Goal: Communication & Community: Participate in discussion

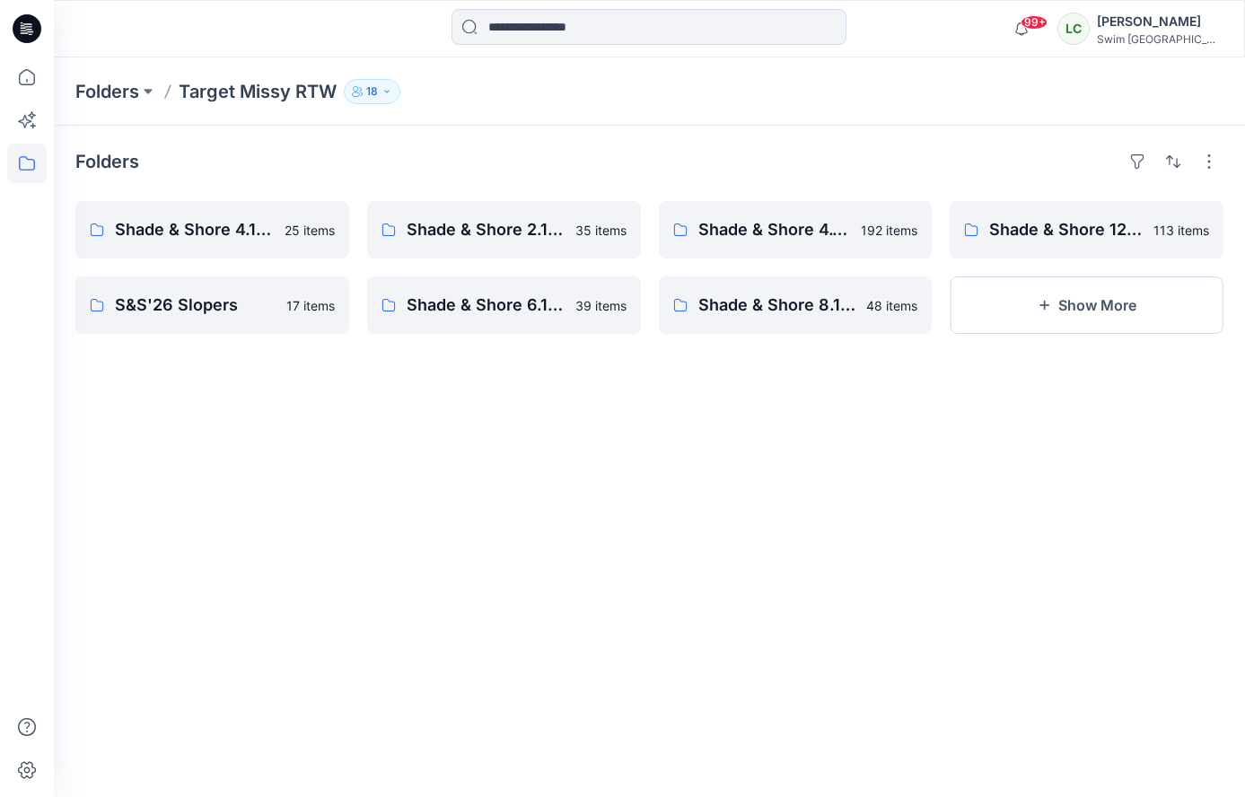
drag, startPoint x: 1240, startPoint y: 171, endPoint x: 1268, endPoint y: 171, distance: 27.8
click at [1244, 171] on html "99+ Notifications Pdc3d Pdc3d has updated ATSS267339_ATSS26863V4 JZ with ATSS26…" at bounding box center [622, 398] width 1245 height 797
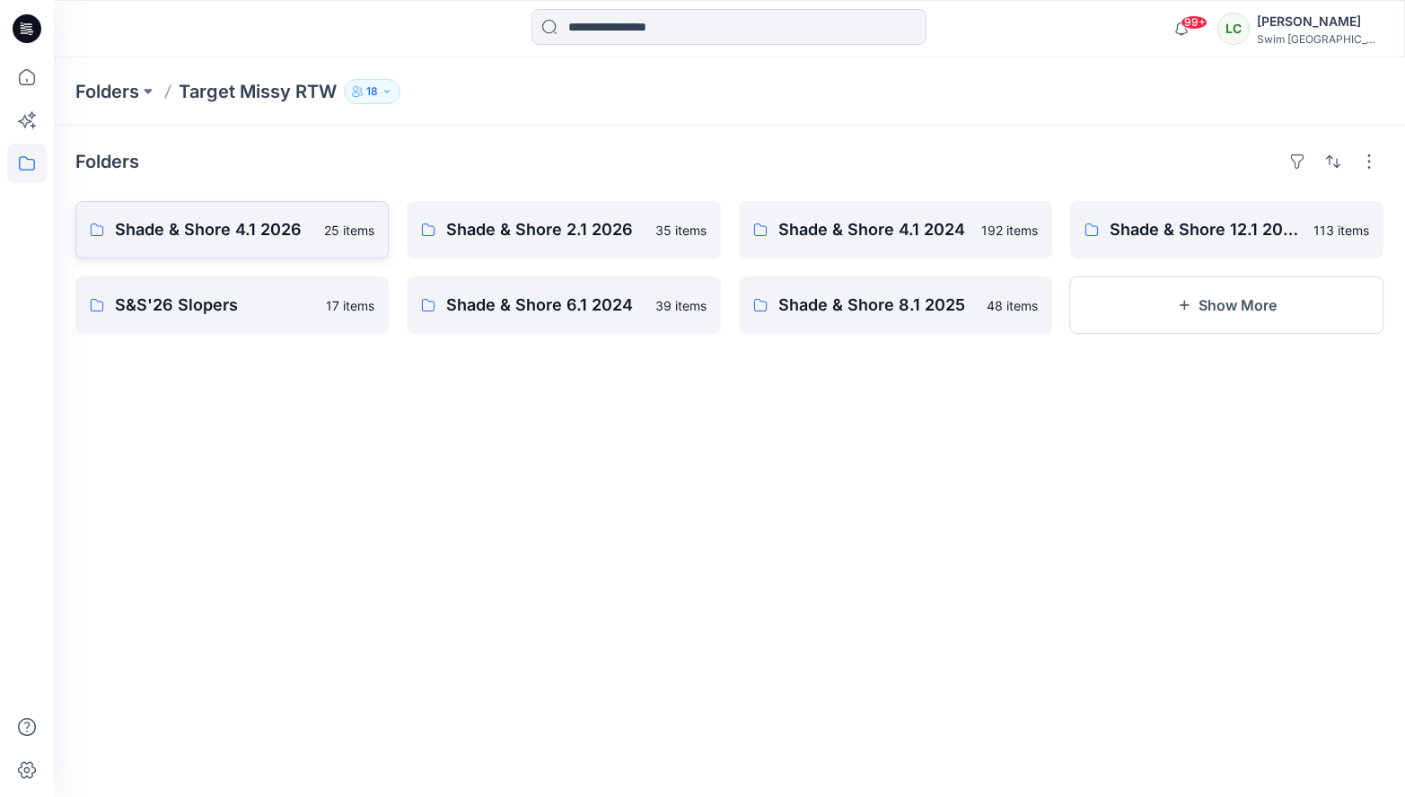
click at [228, 231] on p "Shade & Shore 4.1 2026" at bounding box center [214, 229] width 198 height 25
click at [320, 303] on link "S&S'26 Slopers 17 items" at bounding box center [231, 304] width 313 height 57
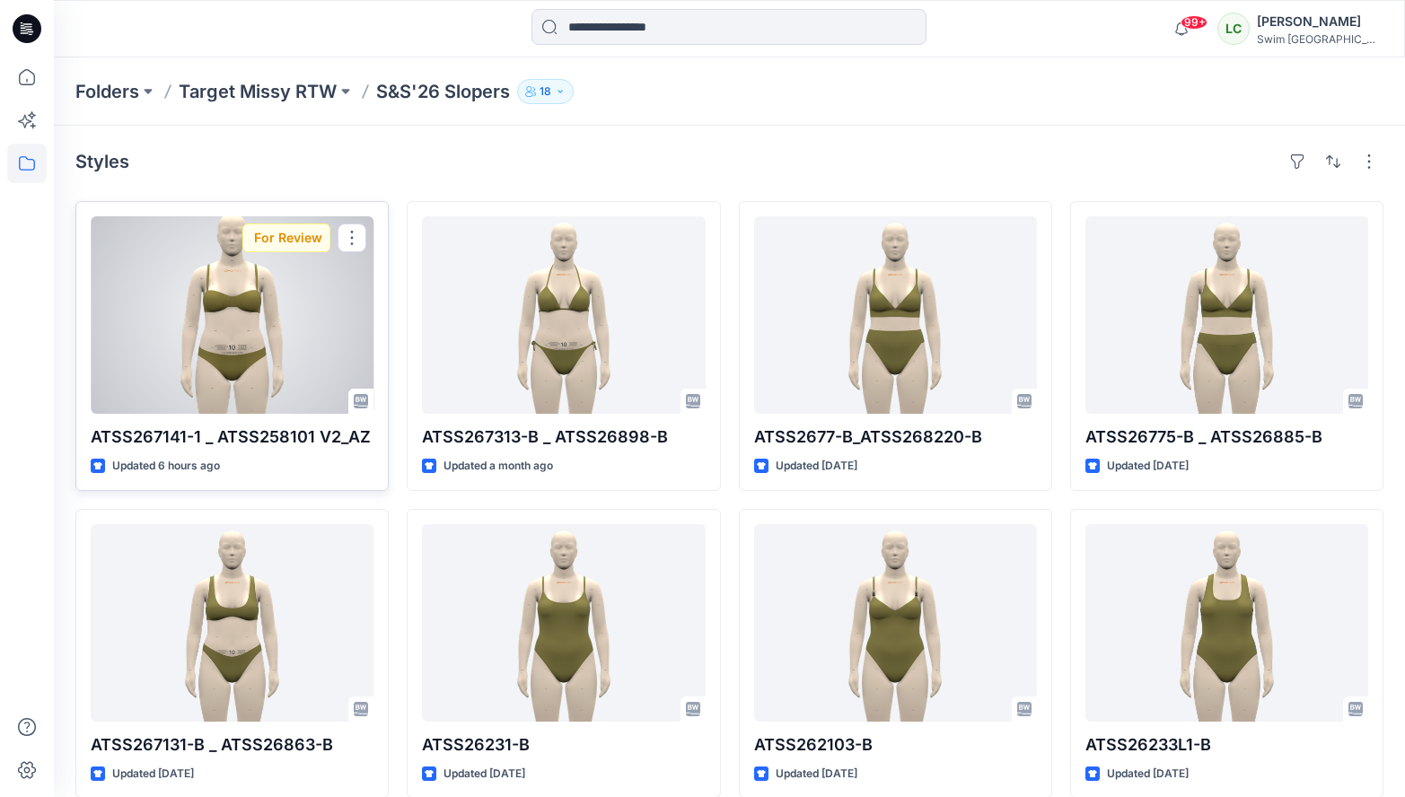
click at [250, 383] on div at bounding box center [232, 314] width 283 height 197
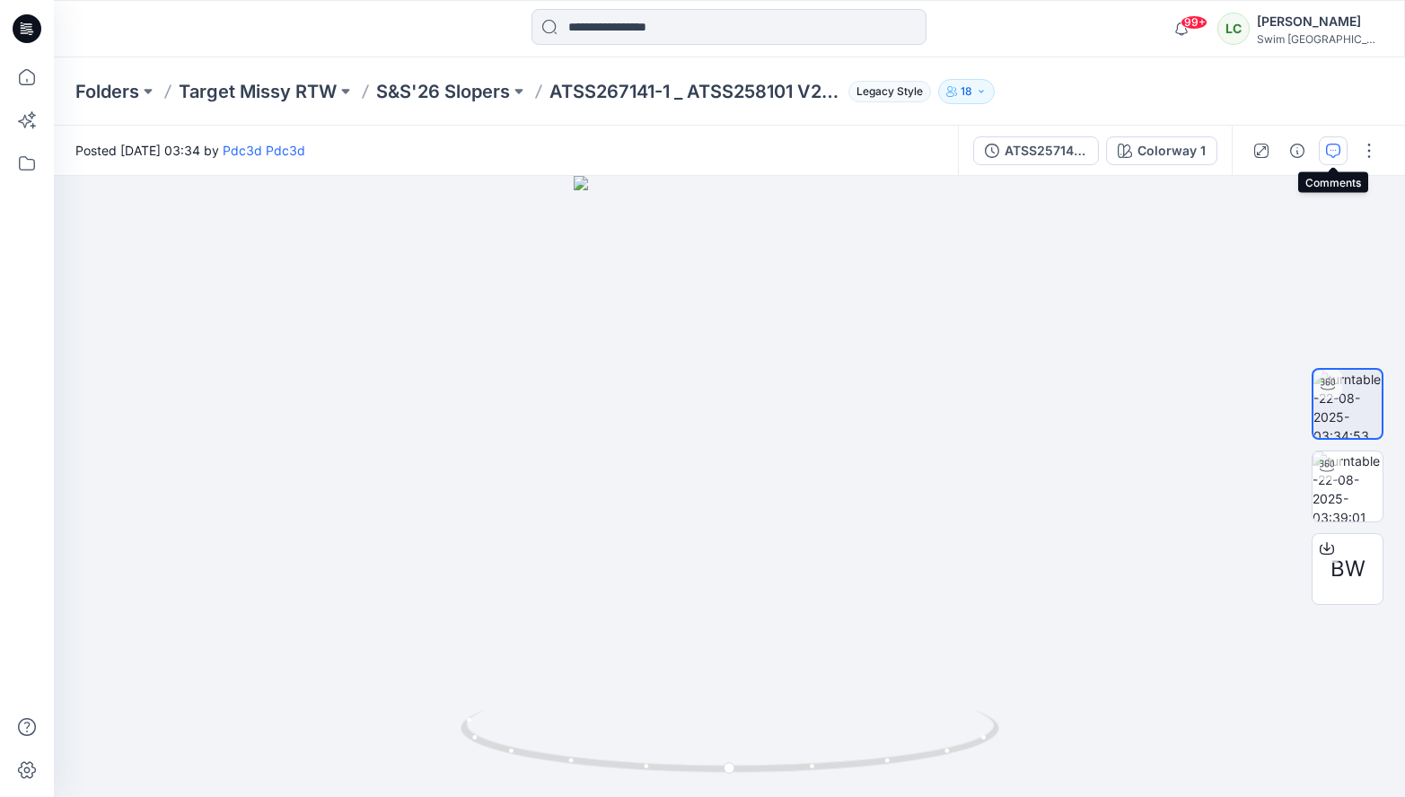
click at [1244, 155] on icon "button" at bounding box center [1333, 151] width 14 height 14
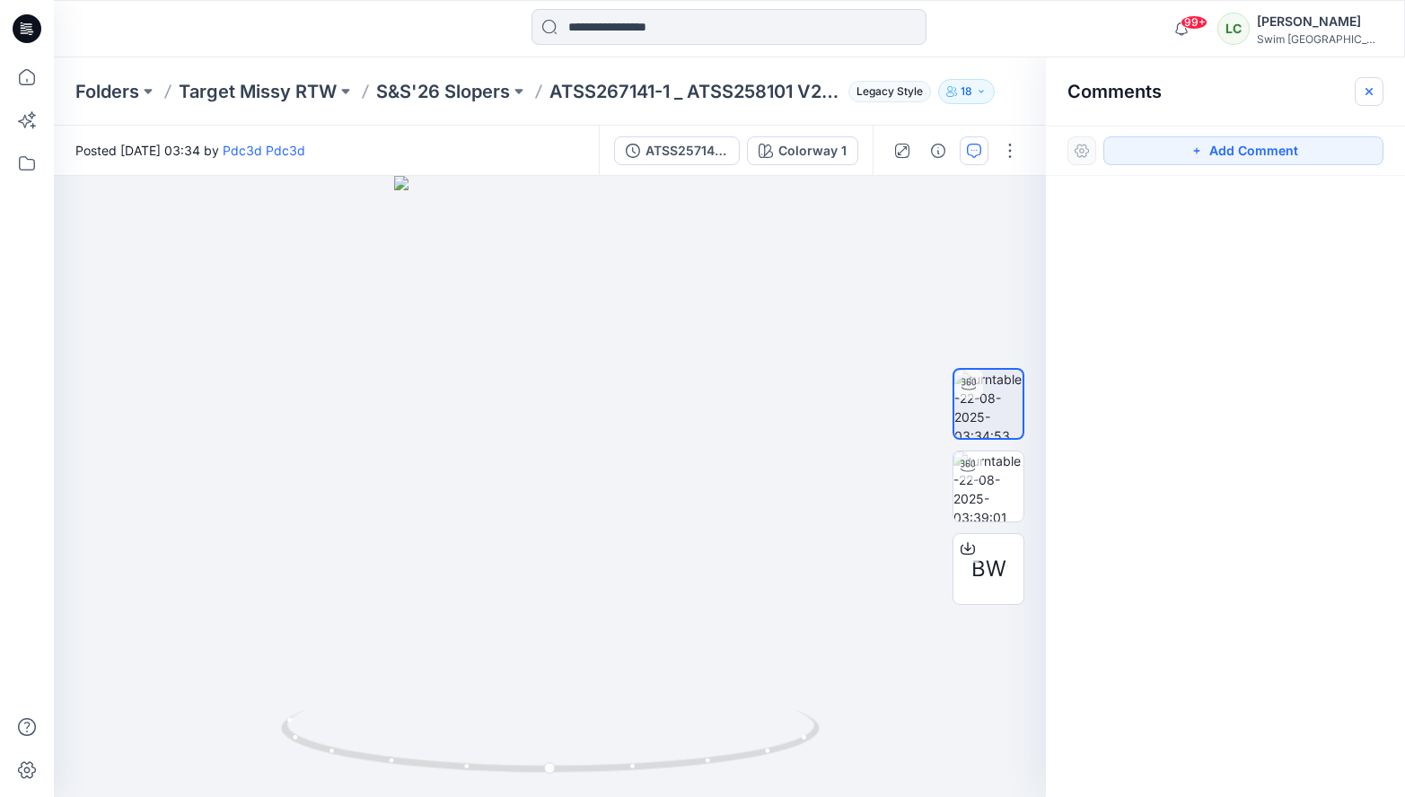
click at [1244, 92] on icon "button" at bounding box center [1368, 90] width 7 height 7
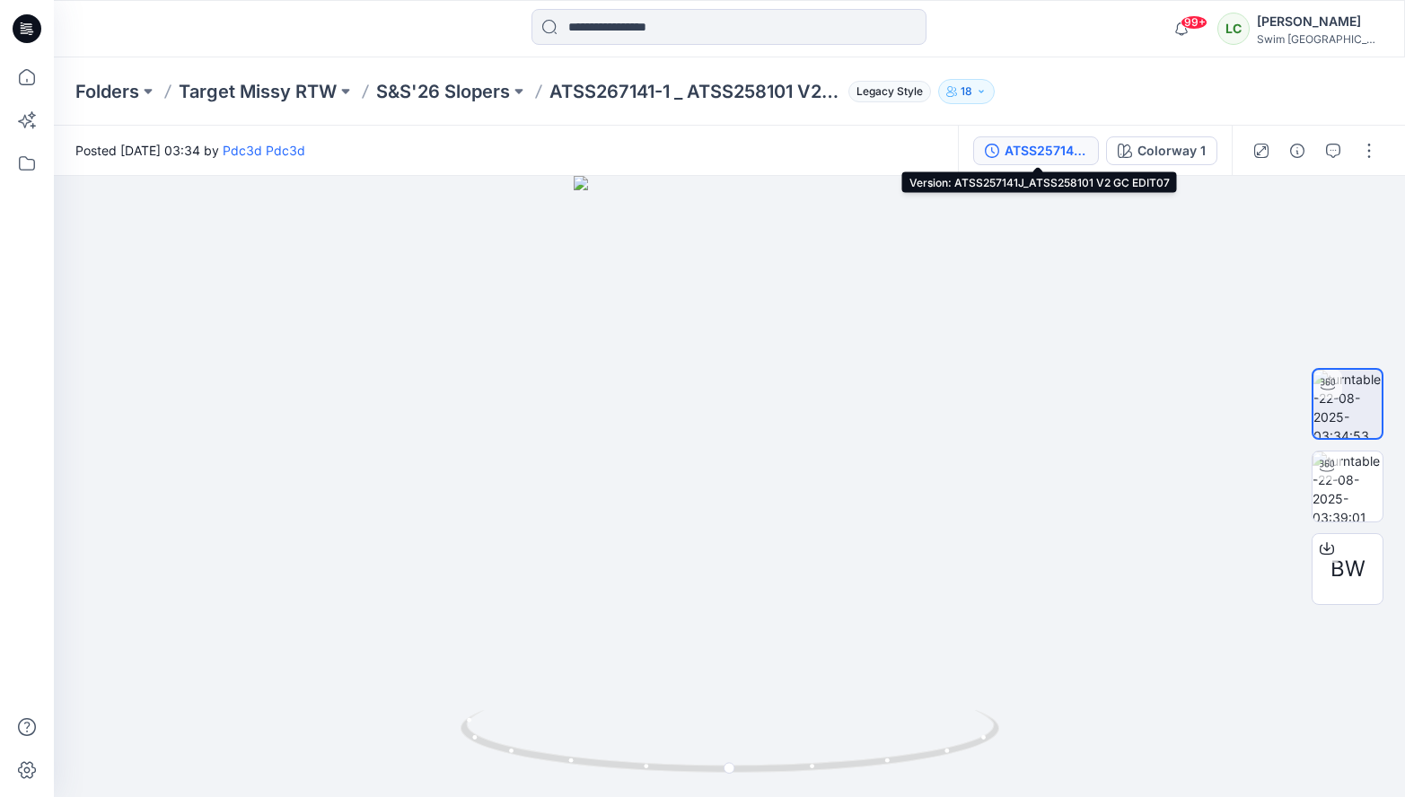
click at [1045, 156] on div "ATSS257141J_ATSS258101 V2 GC EDIT07" at bounding box center [1046, 151] width 83 height 20
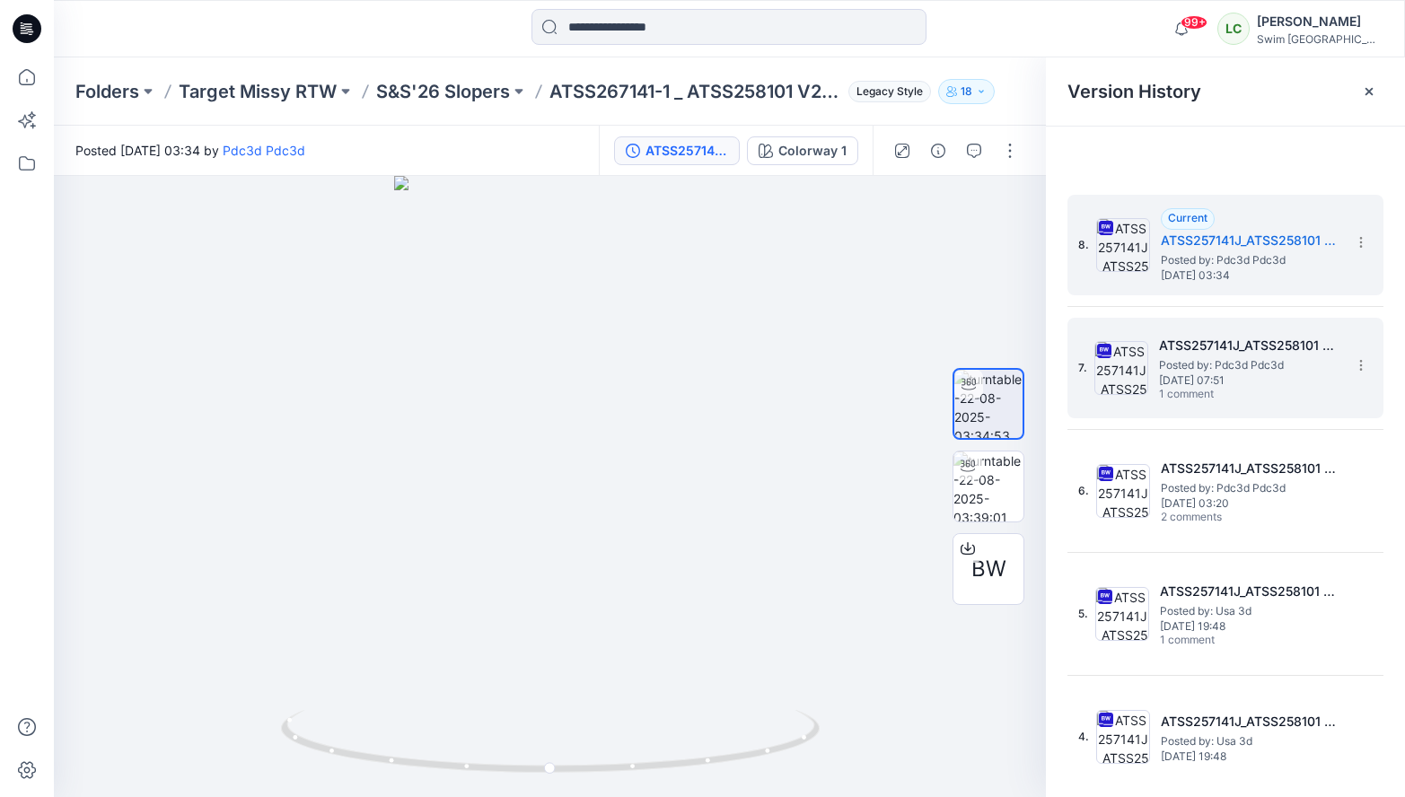
click at [1215, 365] on span "Posted by: Pdc3d Pdc3d" at bounding box center [1249, 365] width 180 height 18
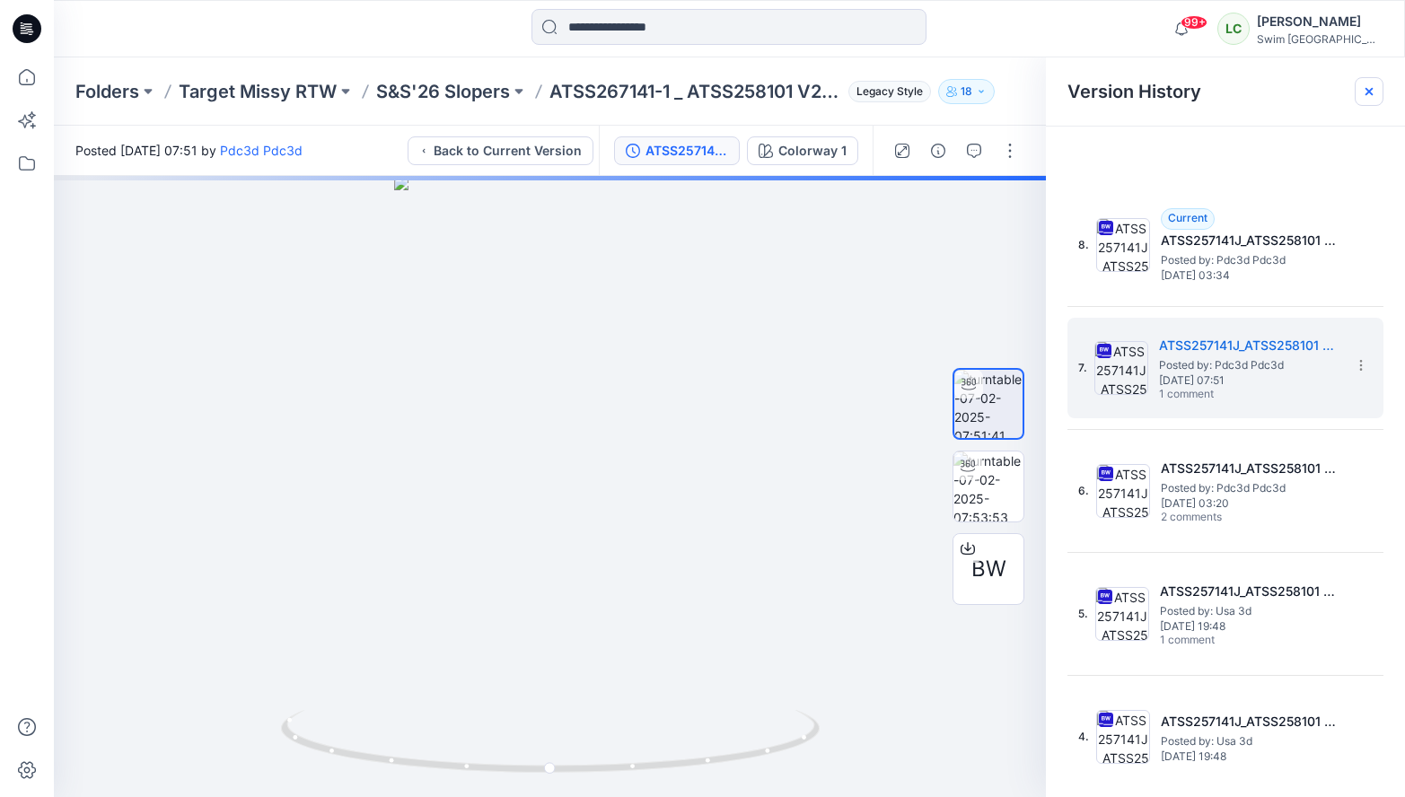
click at [1244, 87] on icon at bounding box center [1369, 91] width 14 height 14
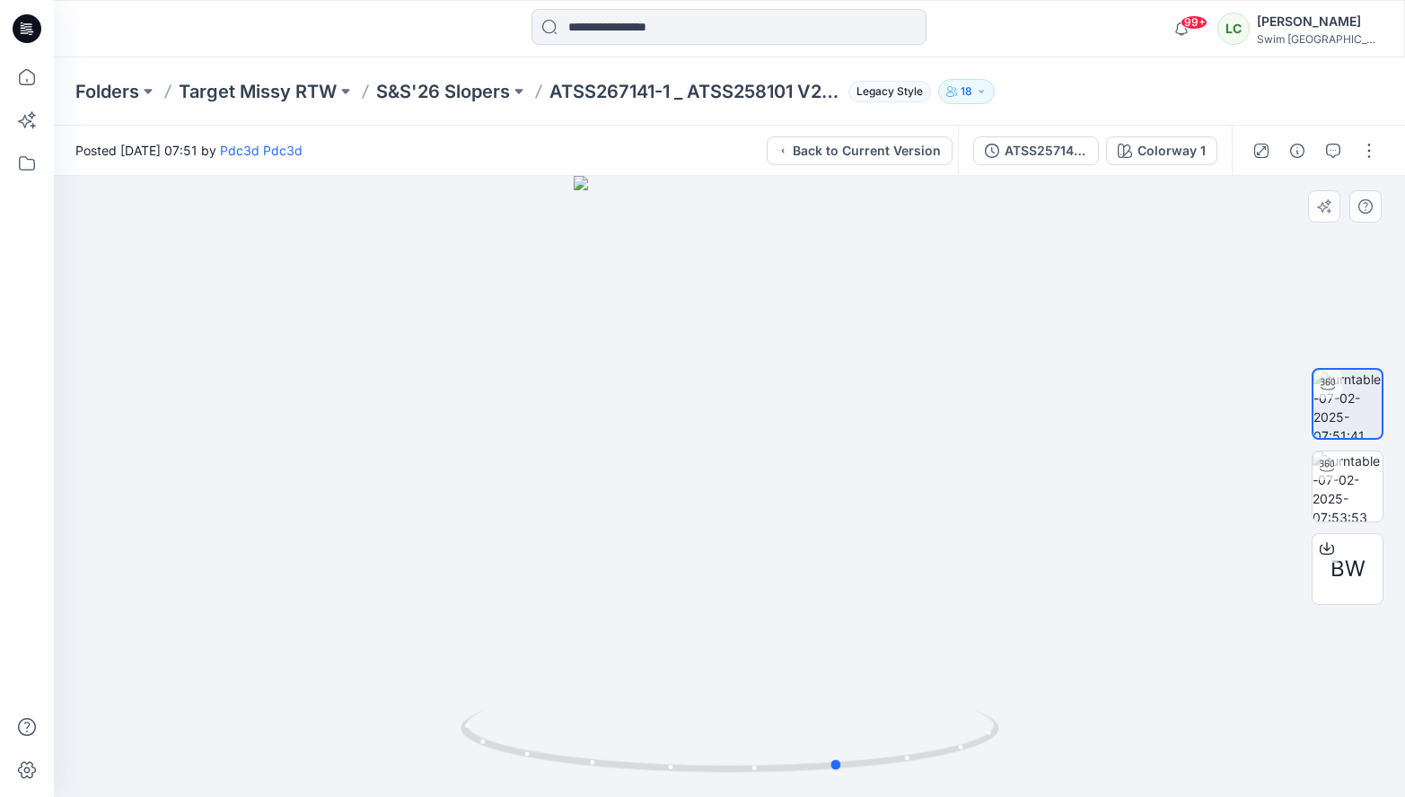
drag, startPoint x: 826, startPoint y: 478, endPoint x: 936, endPoint y: 462, distance: 111.6
click at [936, 462] on div at bounding box center [729, 486] width 1351 height 621
click at [1244, 152] on icon "button" at bounding box center [1333, 151] width 14 height 14
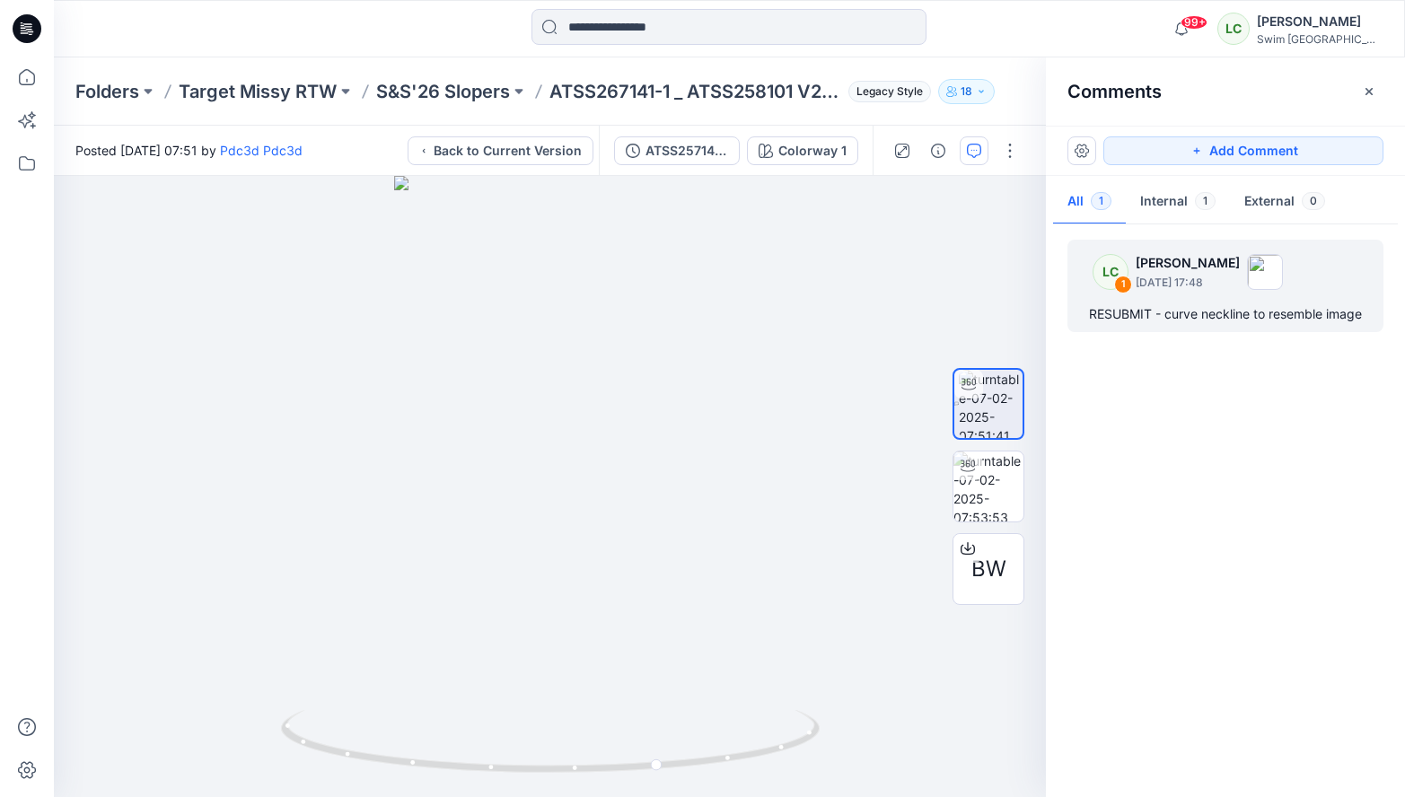
click at [1174, 300] on div "LC 1 [PERSON_NAME] [DATE] 17:48 RESUBMIT - curve neckline to resemble image" at bounding box center [1225, 286] width 316 height 92
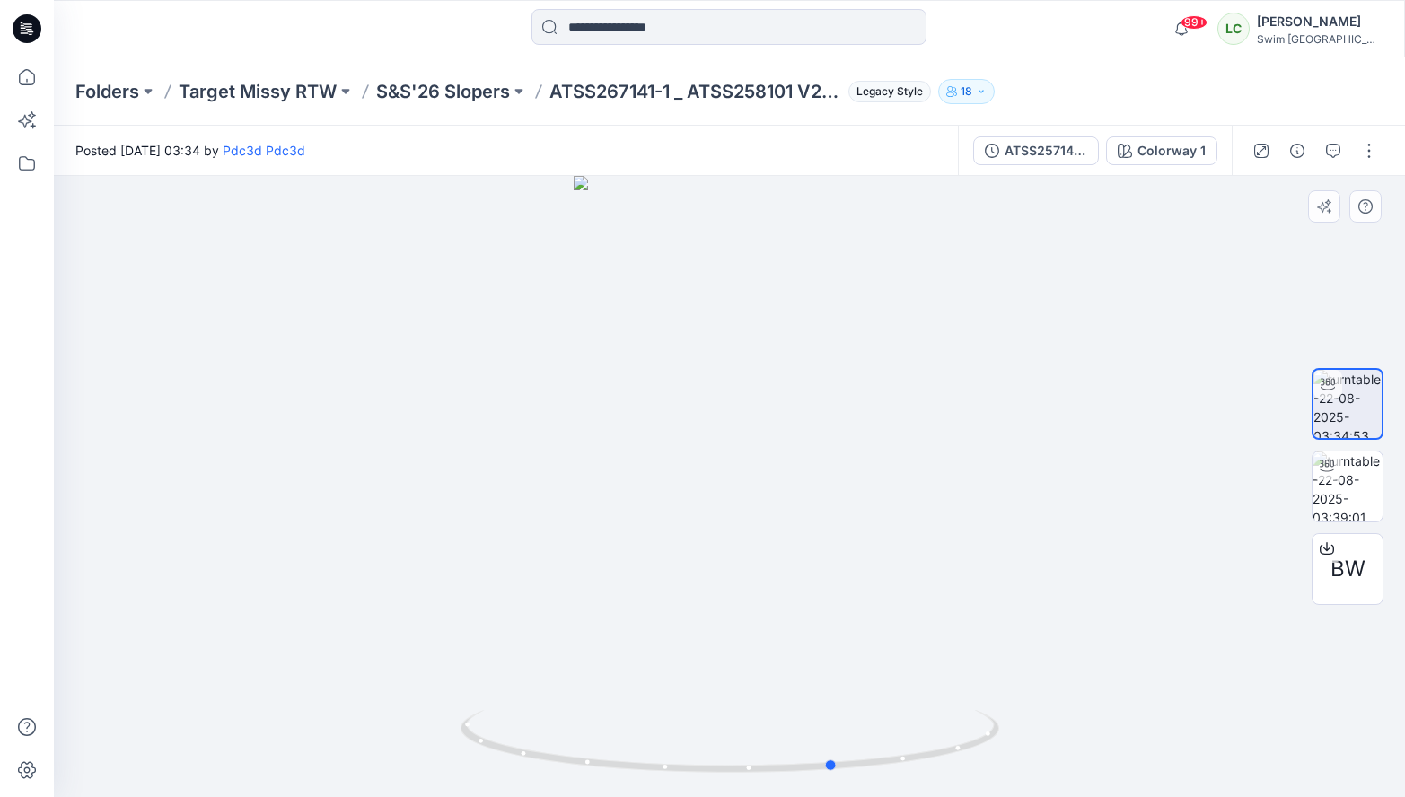
drag, startPoint x: 788, startPoint y: 495, endPoint x: 893, endPoint y: 482, distance: 105.8
click at [893, 482] on div at bounding box center [729, 486] width 1351 height 621
click at [778, 554] on div at bounding box center [729, 486] width 1351 height 621
drag, startPoint x: 766, startPoint y: 564, endPoint x: 700, endPoint y: 559, distance: 65.7
click at [700, 559] on div at bounding box center [729, 486] width 1351 height 621
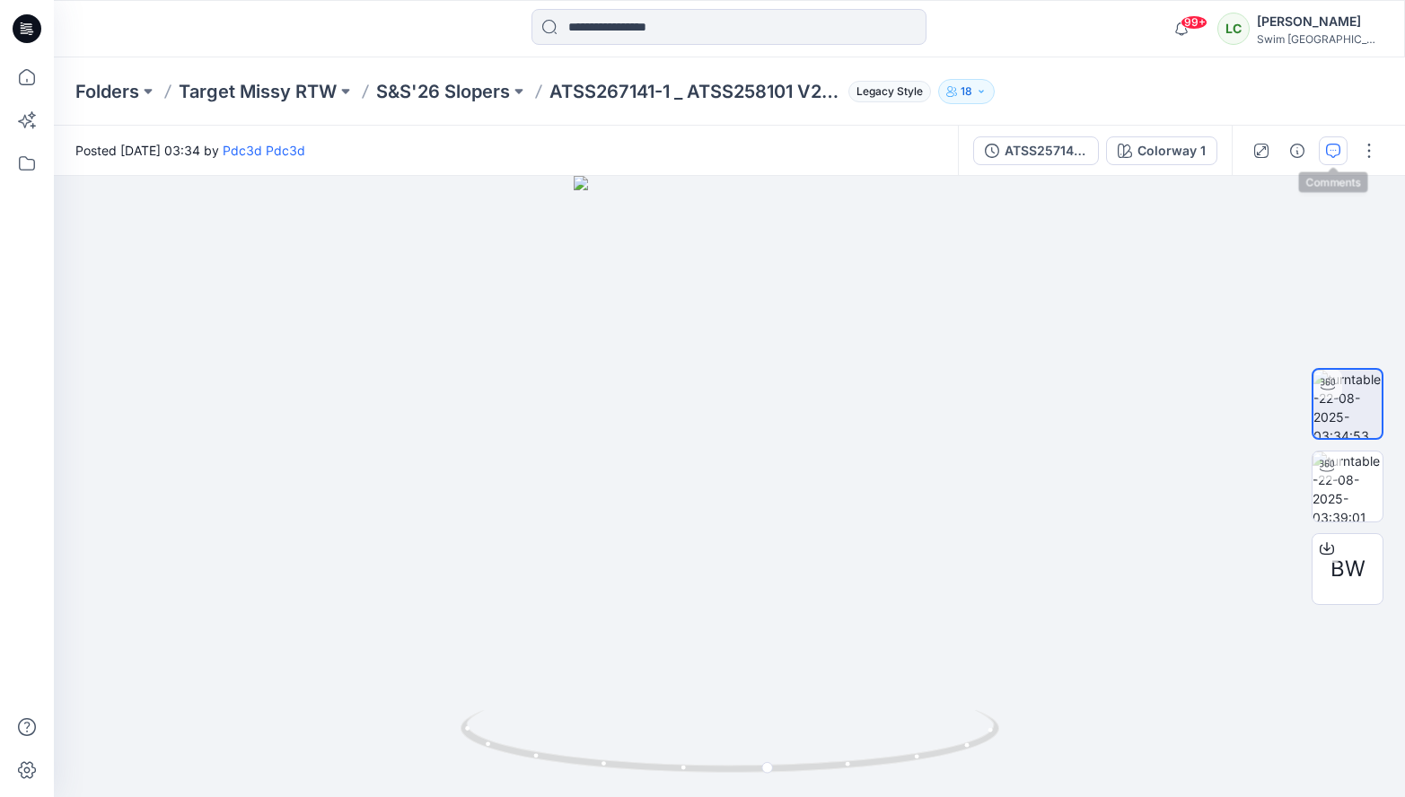
click at [1340, 145] on button "button" at bounding box center [1333, 150] width 29 height 29
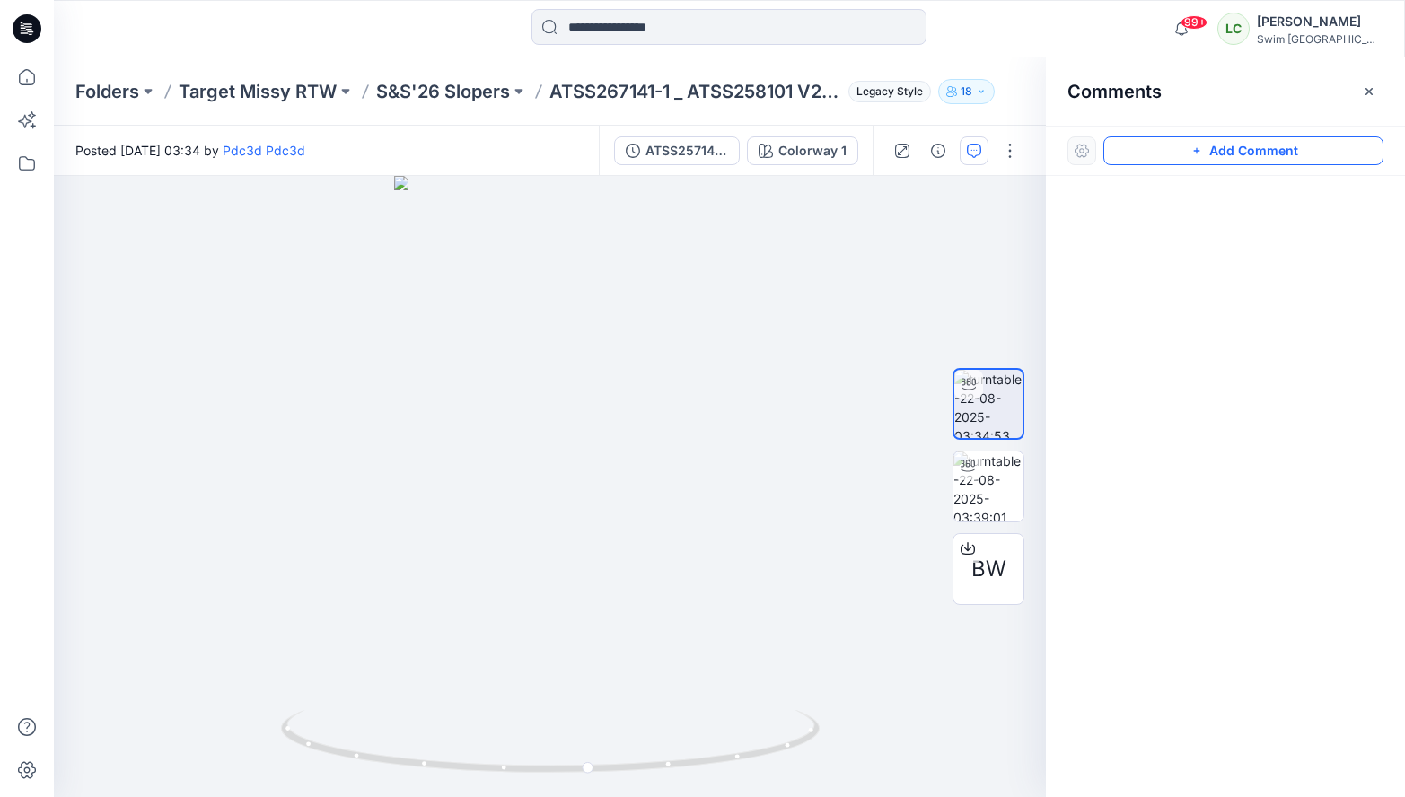
click at [1225, 154] on button "Add Comment" at bounding box center [1243, 150] width 280 height 29
click at [536, 465] on div "1" at bounding box center [550, 486] width 992 height 621
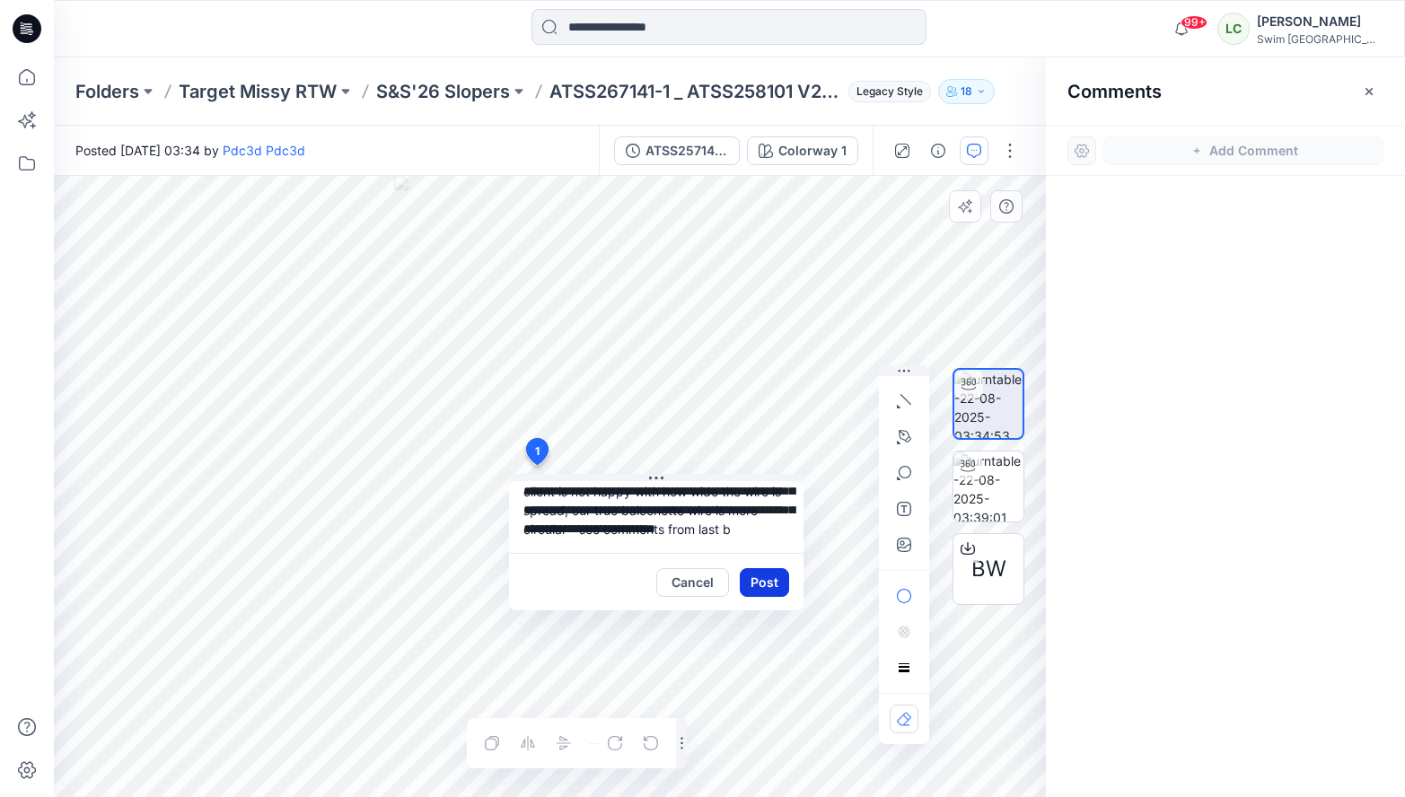
scroll to position [54, 0]
click at [558, 542] on textarea "**********" at bounding box center [656, 517] width 294 height 72
click at [698, 542] on textarea "**********" at bounding box center [656, 517] width 294 height 72
type textarea "**********"
click at [771, 579] on button "Post" at bounding box center [764, 582] width 49 height 29
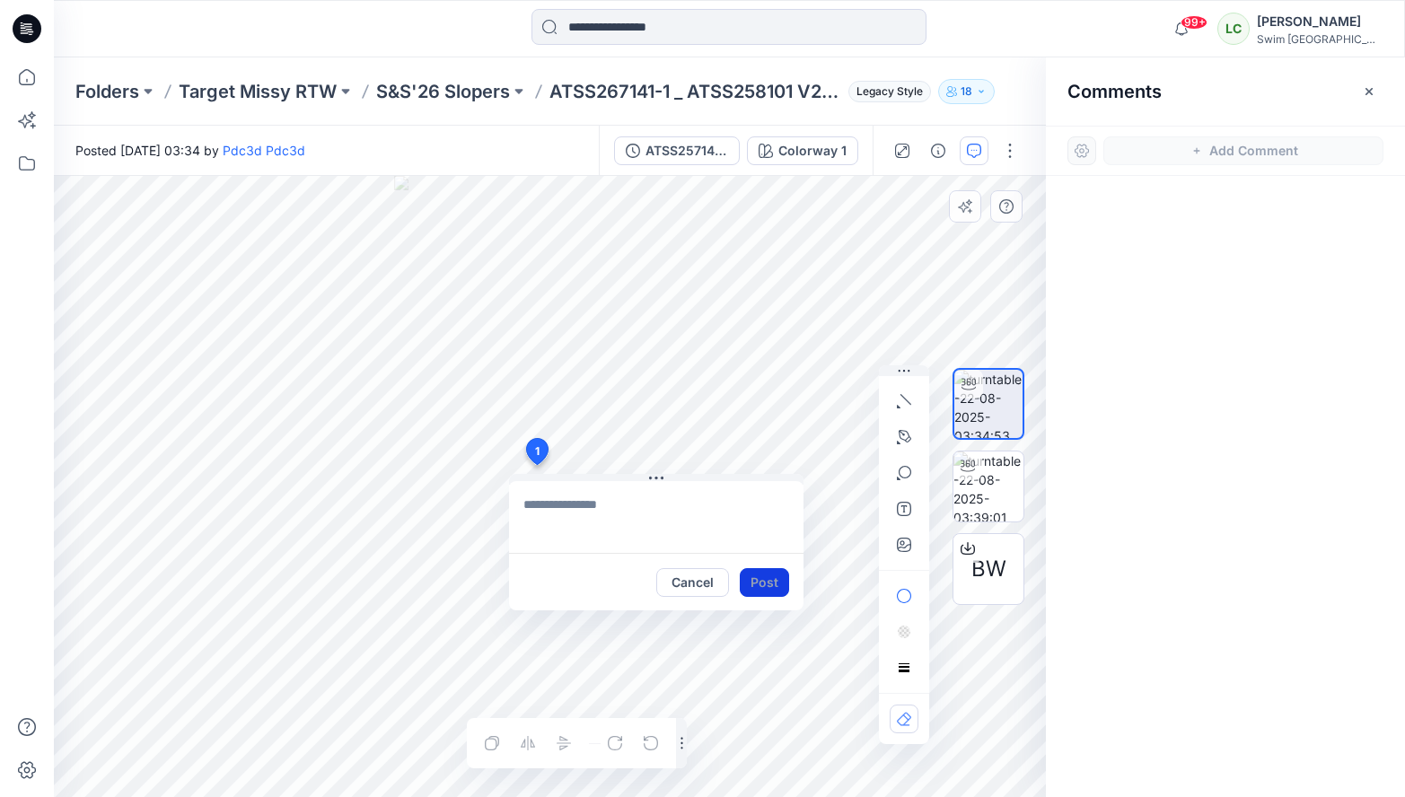
scroll to position [0, 0]
